Goal: Contribute content: Contribute content

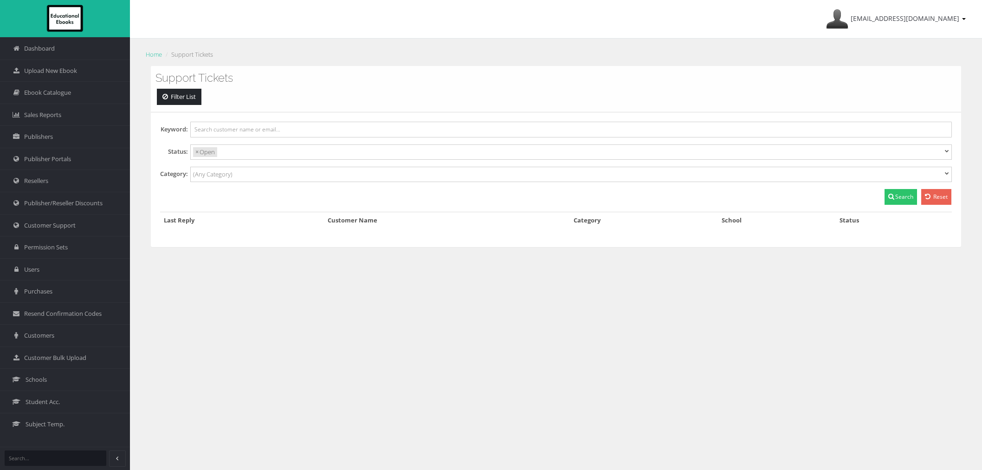
select select
click at [81, 93] on link "Ebook Catalogue" at bounding box center [65, 92] width 130 height 22
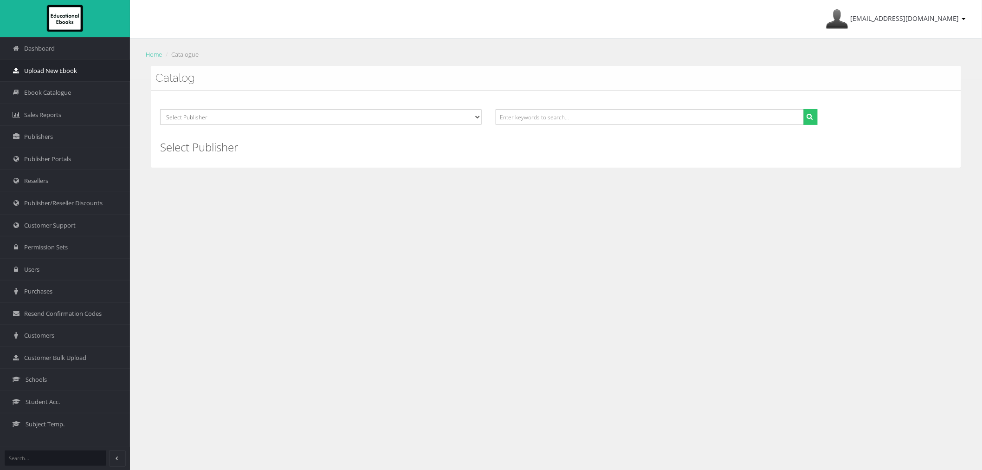
click at [56, 74] on span "Upload New Ebook" at bounding box center [50, 70] width 53 height 9
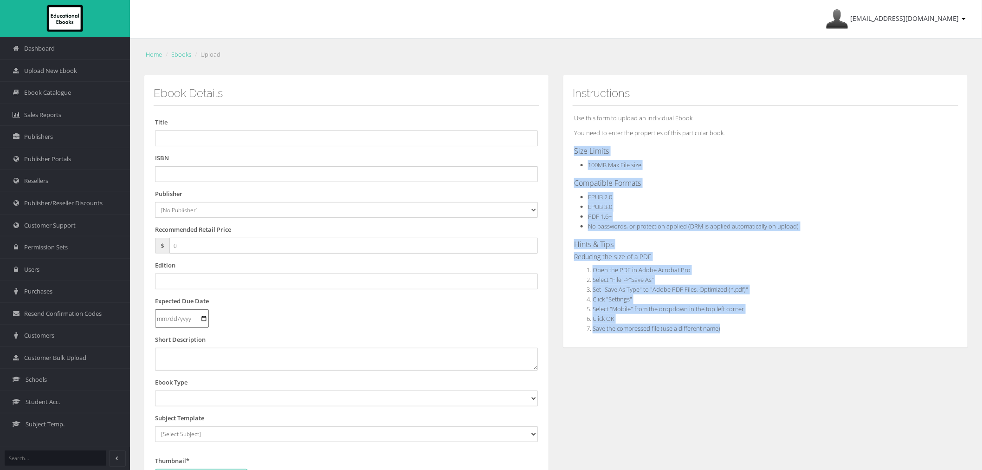
drag, startPoint x: 576, startPoint y: 152, endPoint x: 769, endPoint y: 335, distance: 265.9
click at [769, 335] on div "Instructions Use this form to upload an individual Ebook. You need to enter the…" at bounding box center [765, 211] width 405 height 272
copy div "Size Limits 100MB Max File size Compatible Formats EPUB 2.0 EPUB 3.0 PDF 1.6+ N…"
click at [39, 227] on span "Customer Support" at bounding box center [50, 225] width 52 height 9
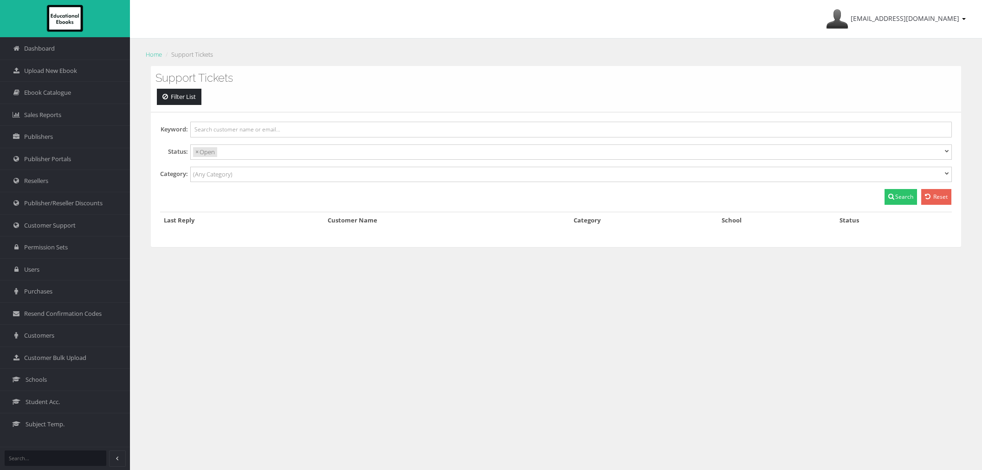
select select
